Goal: Transaction & Acquisition: Download file/media

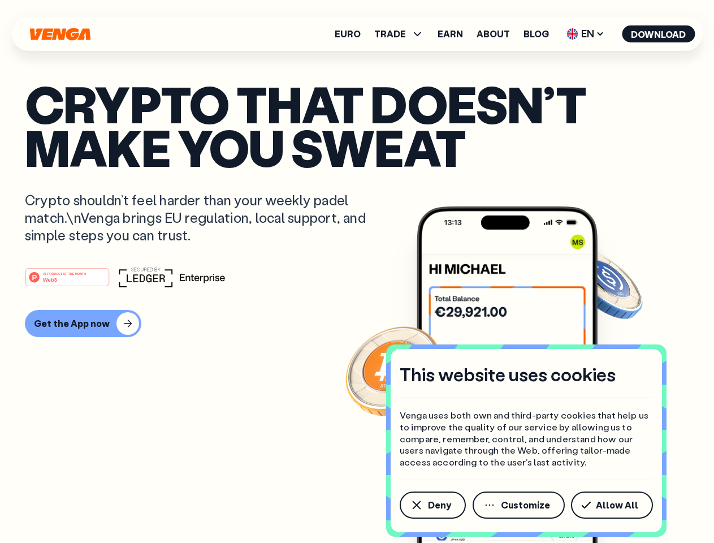
click at [357, 271] on div "#1 PRODUCT OF THE MONTH Web3" at bounding box center [357, 277] width 664 height 20
click at [432, 505] on span "Deny" at bounding box center [439, 504] width 23 height 9
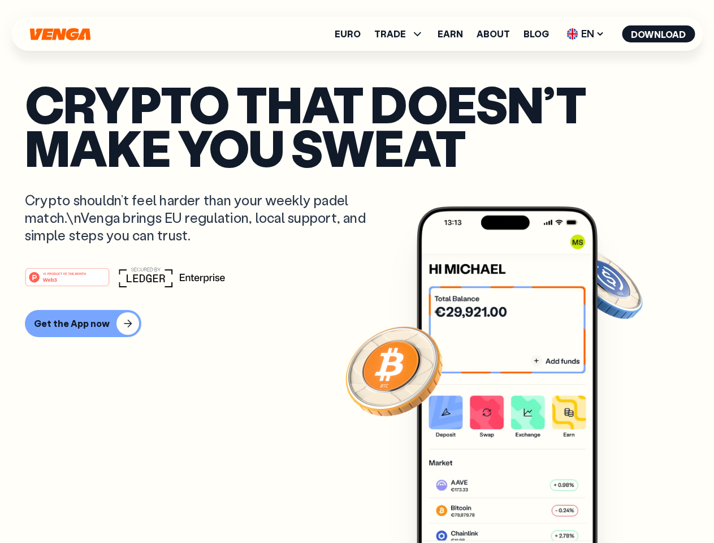
click at [519, 505] on img at bounding box center [507, 395] width 181 height 379
click at [614, 505] on article "Crypto that doesn’t make you sweat Crypto shouldn’t feel harder than your weekl…" at bounding box center [357, 294] width 664 height 424
click at [402, 34] on span "TRADE" at bounding box center [390, 33] width 32 height 9
click at [586, 34] on span "EN" at bounding box center [585, 34] width 46 height 18
click at [658, 34] on button "Download" at bounding box center [658, 33] width 73 height 17
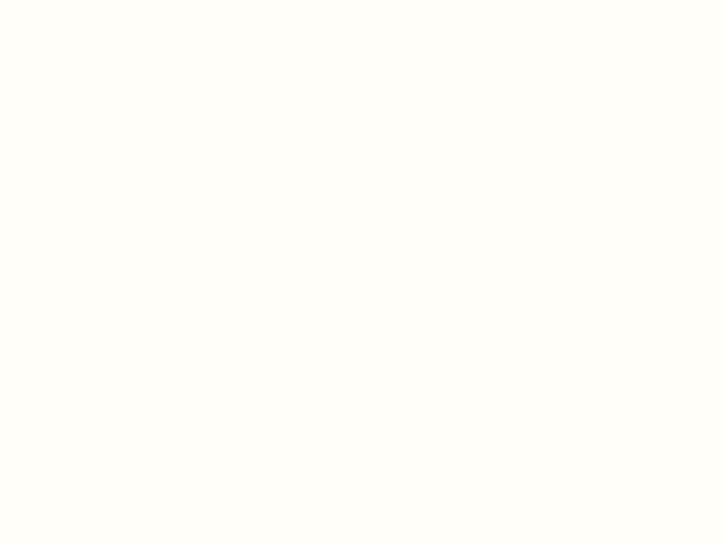
click at [81, 0] on html "This website uses cookies Venga uses both own and third-party cookies that help…" at bounding box center [361, 0] width 723 height 0
click at [69, 0] on html "This website uses cookies Venga uses both own and third-party cookies that help…" at bounding box center [361, 0] width 723 height 0
